Goal: Find specific page/section

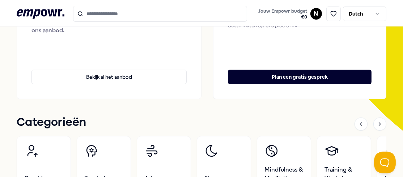
scroll to position [181, 0]
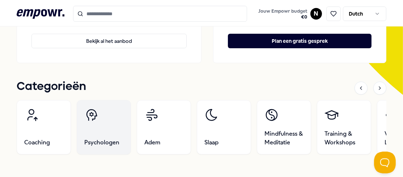
click at [105, 141] on span "Psychologen" at bounding box center [101, 142] width 35 height 9
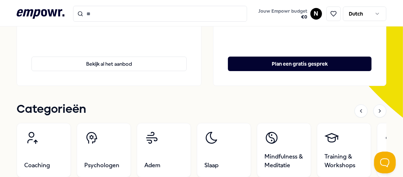
scroll to position [191, 0]
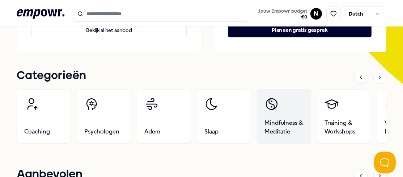
click at [281, 124] on span "Mindfulness & Meditatie" at bounding box center [283, 126] width 39 height 17
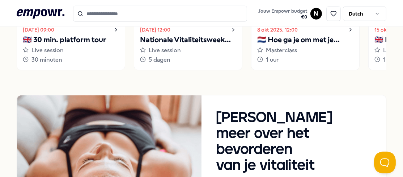
scroll to position [603, 0]
